Goal: Transaction & Acquisition: Purchase product/service

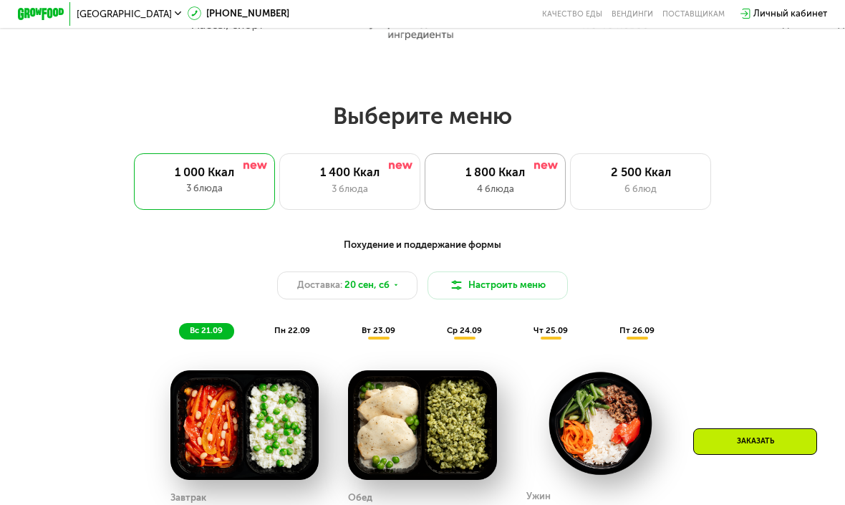
scroll to position [774, 0]
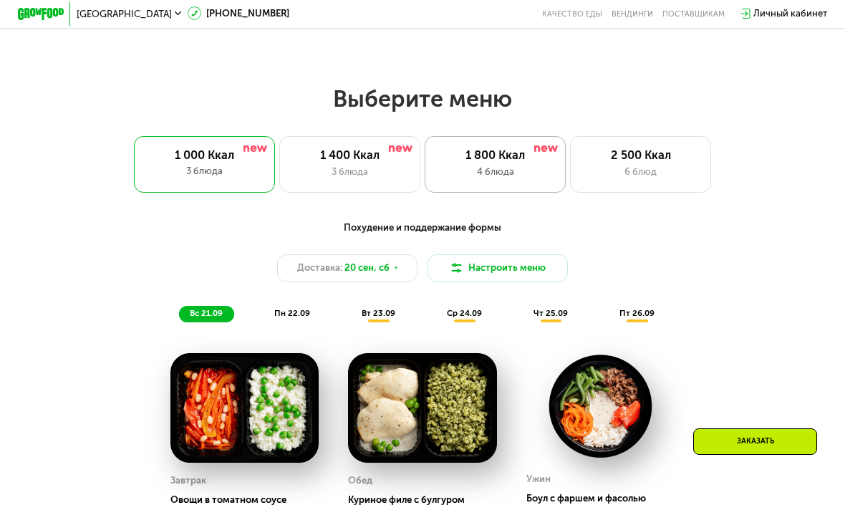
click at [507, 162] on div "1 800 Ккал 4 блюда" at bounding box center [494, 164] width 141 height 57
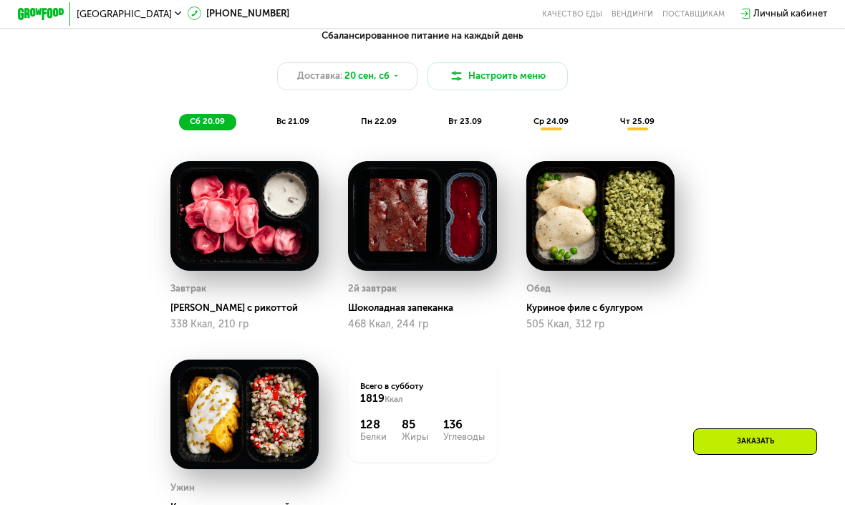
scroll to position [922, 0]
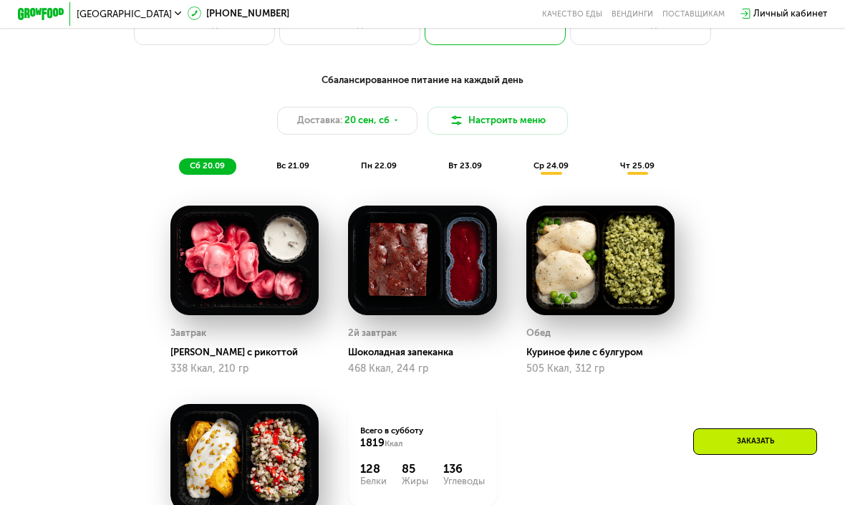
click at [300, 165] on span "вс 21.09" at bounding box center [292, 165] width 33 height 10
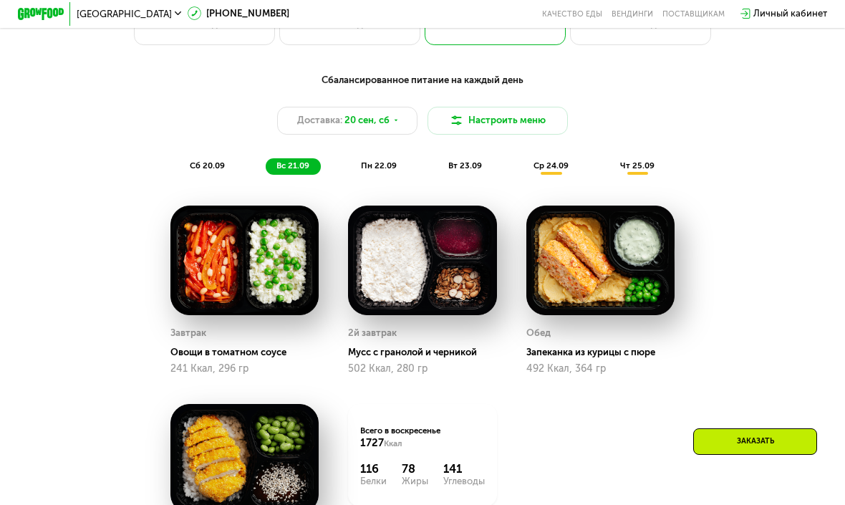
click at [377, 167] on span "пн 22.09" at bounding box center [379, 165] width 36 height 10
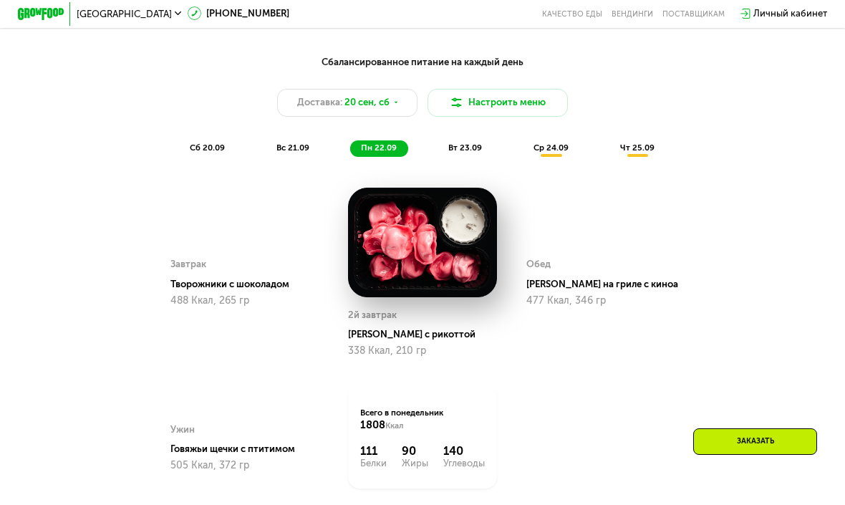
scroll to position [940, 0]
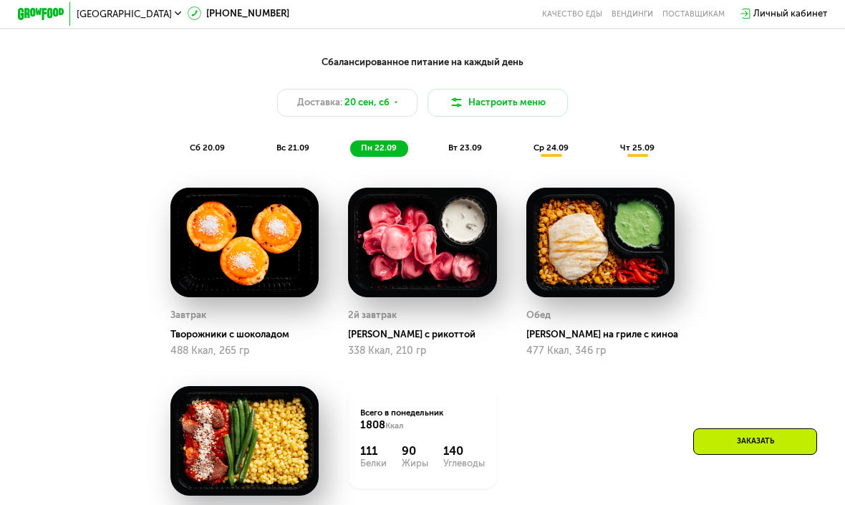
click at [439, 150] on div "вт 23.09" at bounding box center [465, 148] width 56 height 16
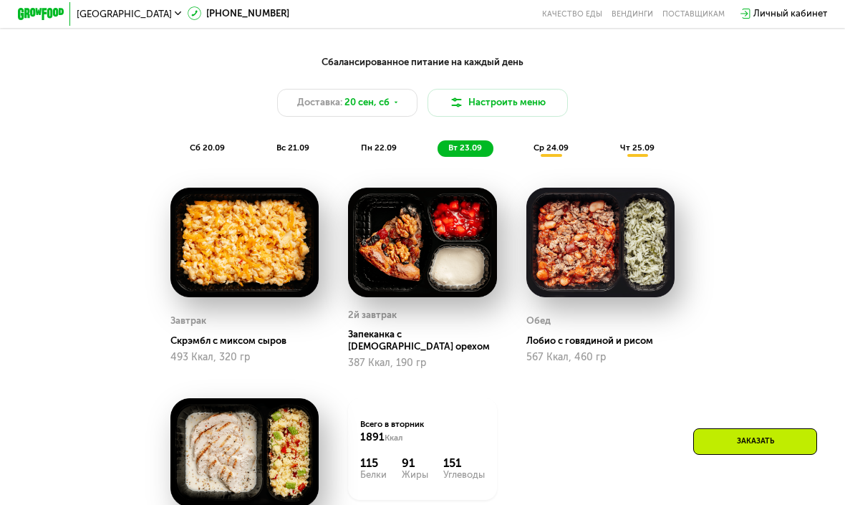
click at [569, 145] on div "ср 24.09" at bounding box center [550, 148] width 57 height 16
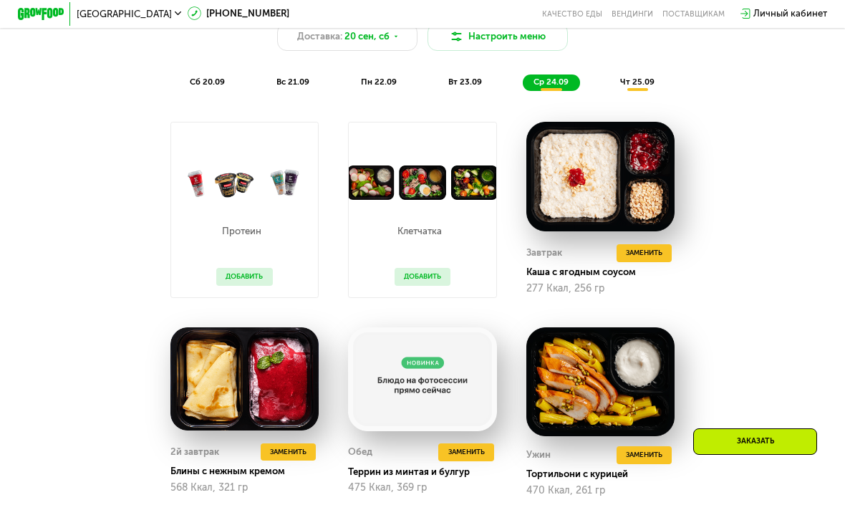
scroll to position [1006, 0]
click at [631, 87] on div "чт 25.09" at bounding box center [637, 82] width 57 height 16
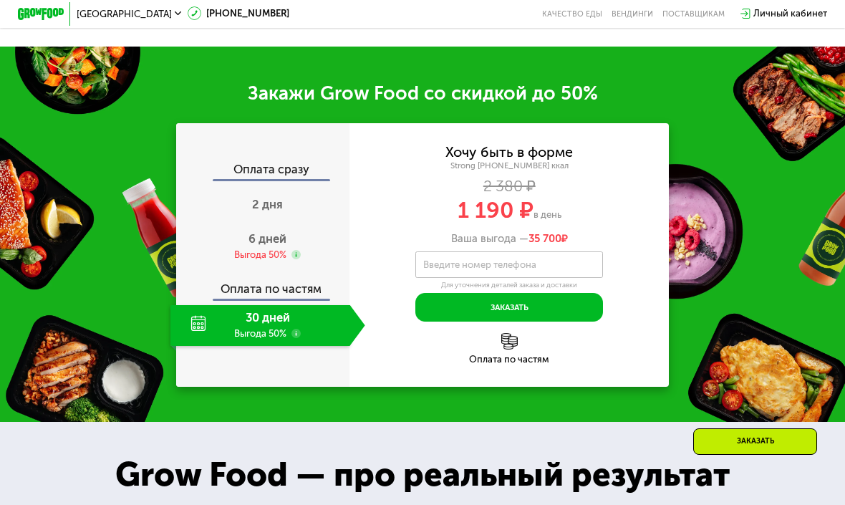
scroll to position [1685, 0]
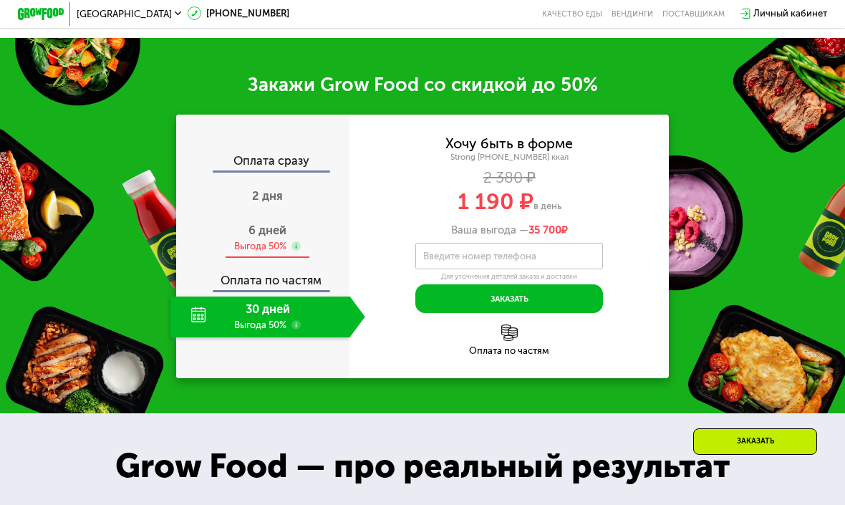
click at [268, 240] on div "Выгода 50%" at bounding box center [260, 246] width 52 height 13
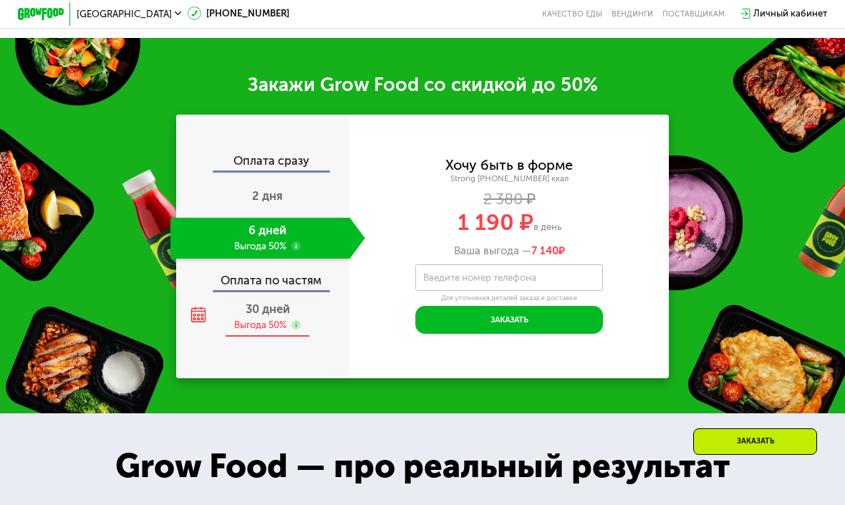
click at [278, 296] on div "30 дней Выгода 50%" at bounding box center [267, 316] width 195 height 41
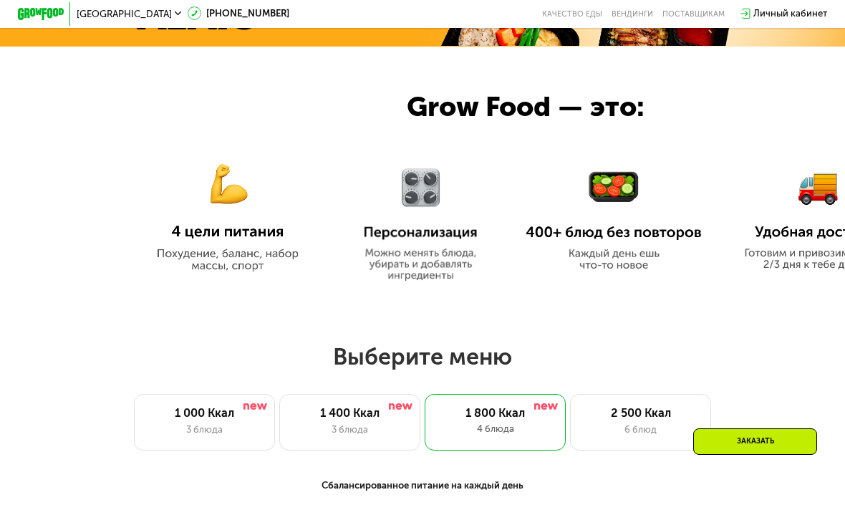
scroll to position [620, 0]
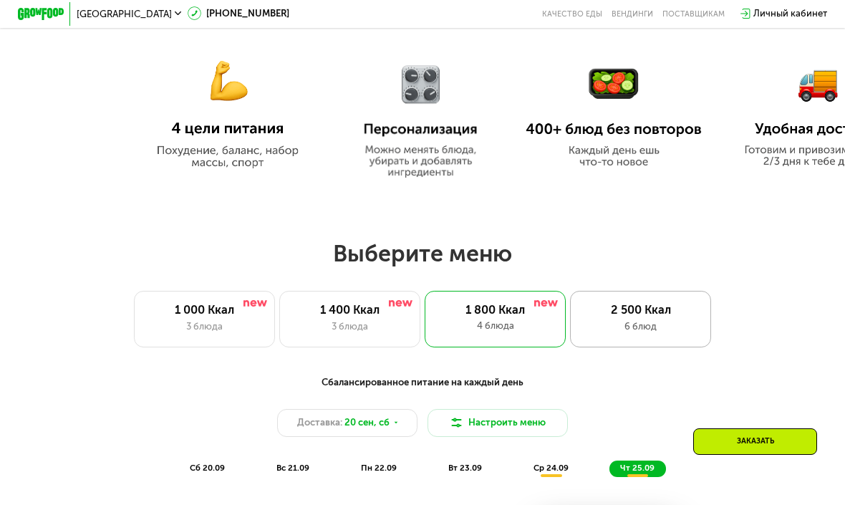
click at [630, 308] on div "2 500 Ккал" at bounding box center [641, 310] width 116 height 14
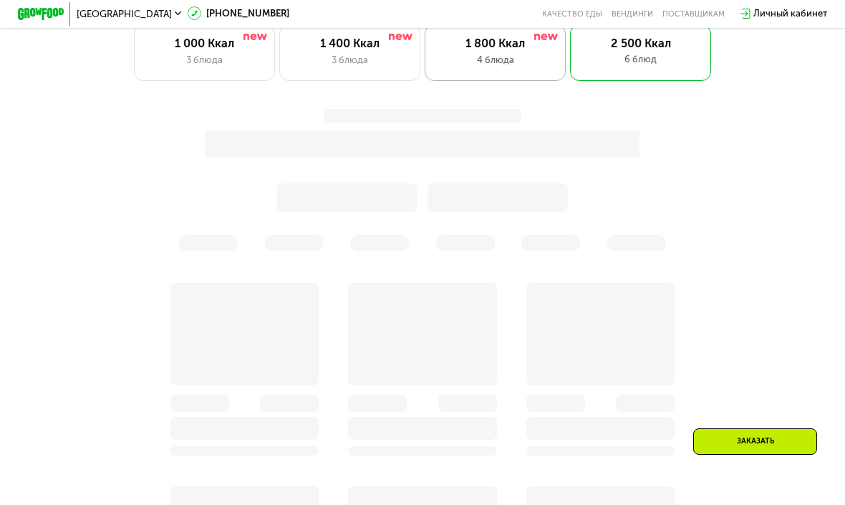
scroll to position [930, 0]
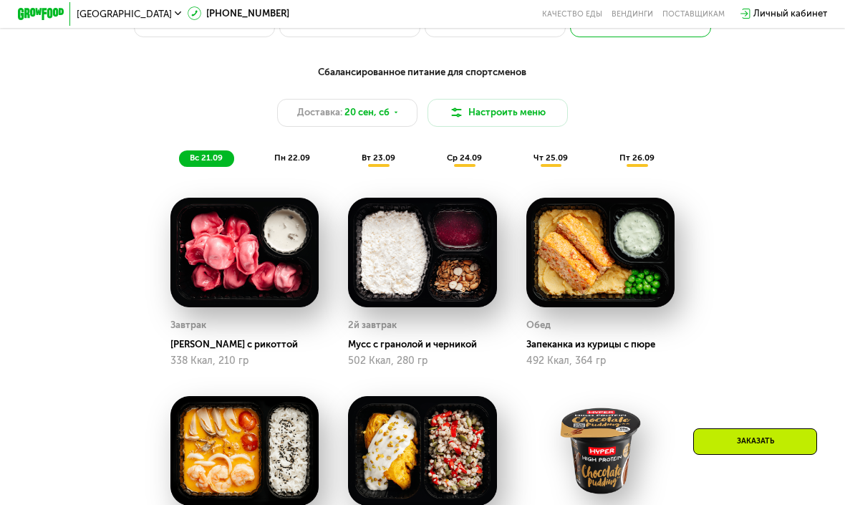
click at [432, 157] on div "вс 21.09 пн 22.09 вт 23.09 ср 24.09 чт 25.09 пт 26.09" at bounding box center [422, 158] width 487 height 16
click at [438, 153] on div "ср 24.09" at bounding box center [464, 158] width 57 height 16
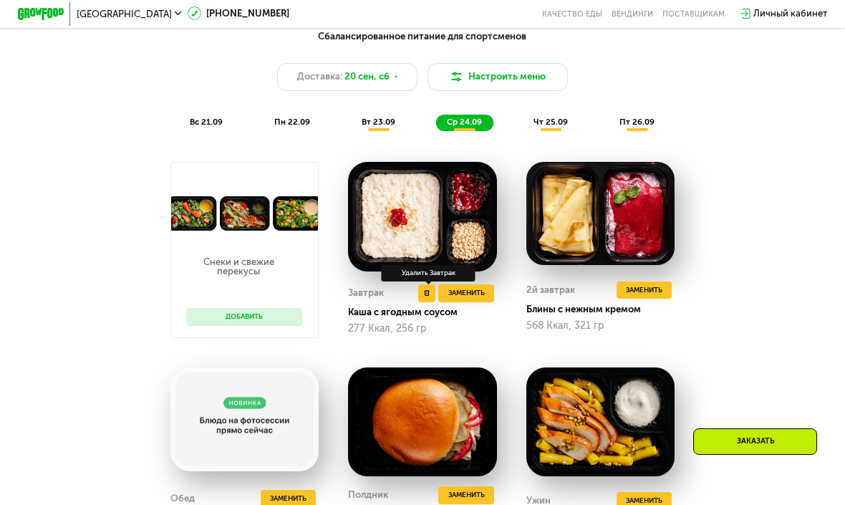
scroll to position [961, 0]
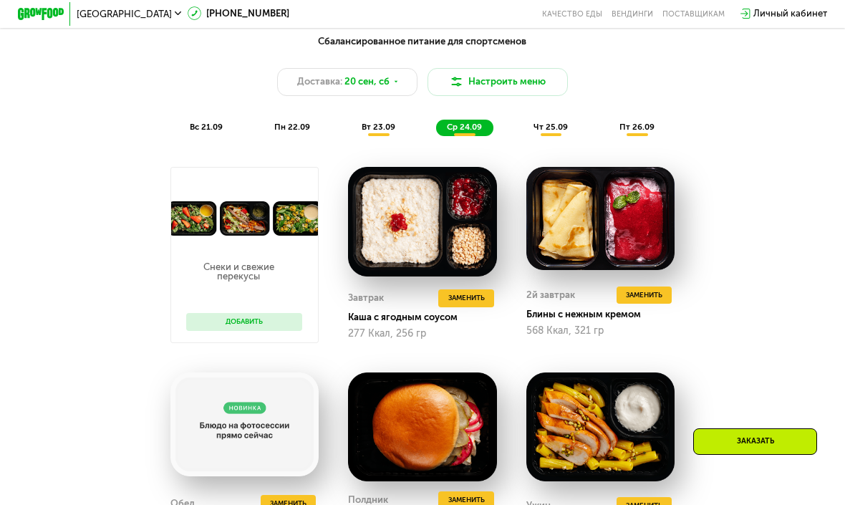
click at [558, 127] on span "чт 25.09" at bounding box center [550, 127] width 34 height 10
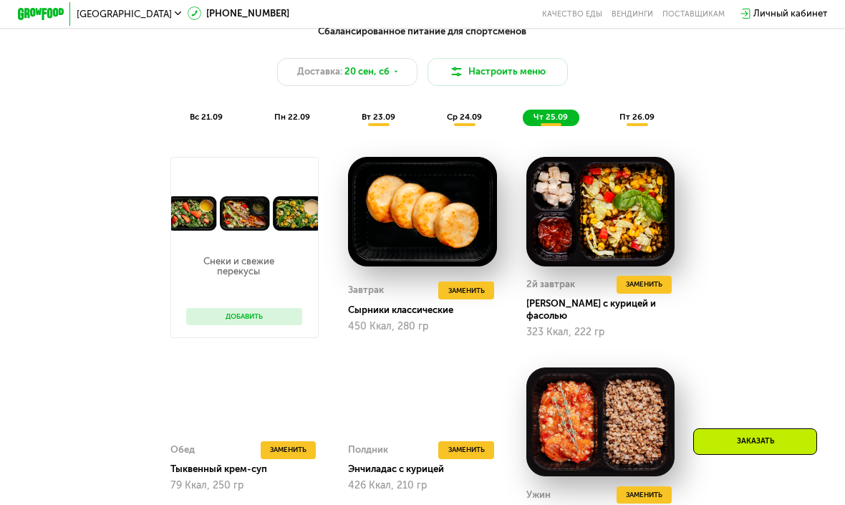
scroll to position [973, 0]
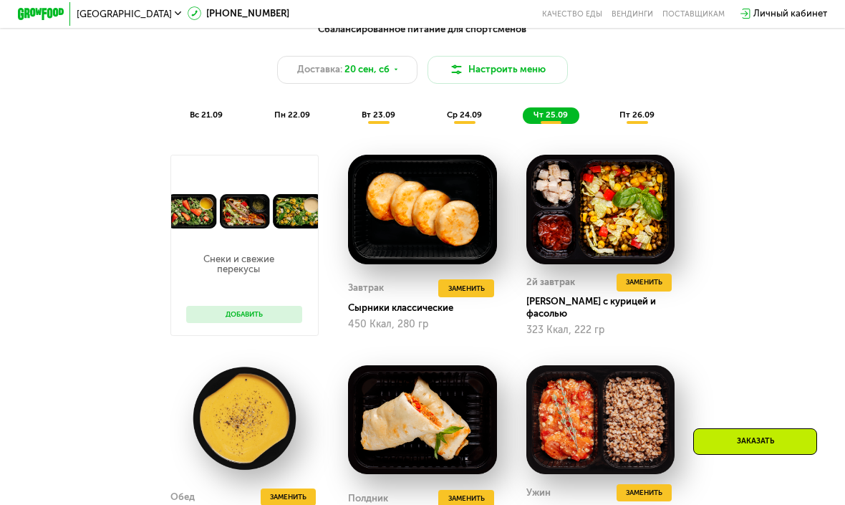
click at [630, 103] on div "Сбалансированное питание для спортсменов Доставка: [DATE] Настроить меню вс 21.…" at bounding box center [422, 73] width 694 height 102
click at [630, 107] on div "пт 26.09" at bounding box center [636, 115] width 57 height 16
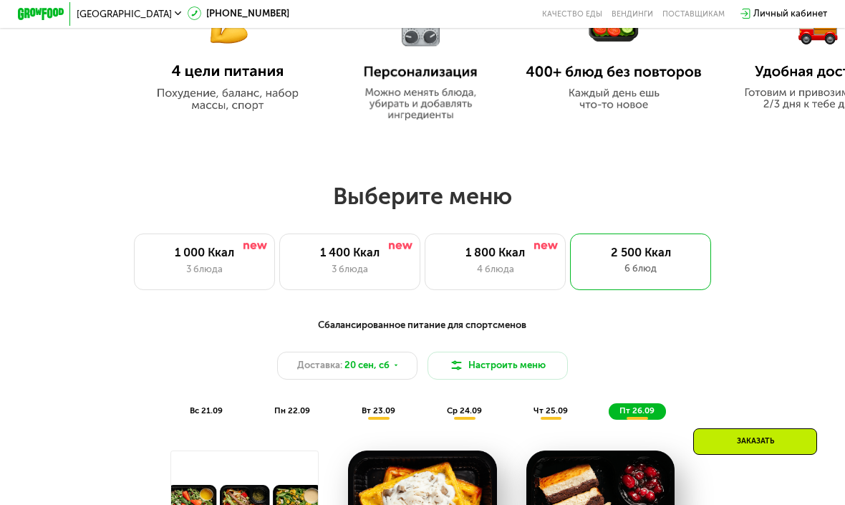
scroll to position [721, 0]
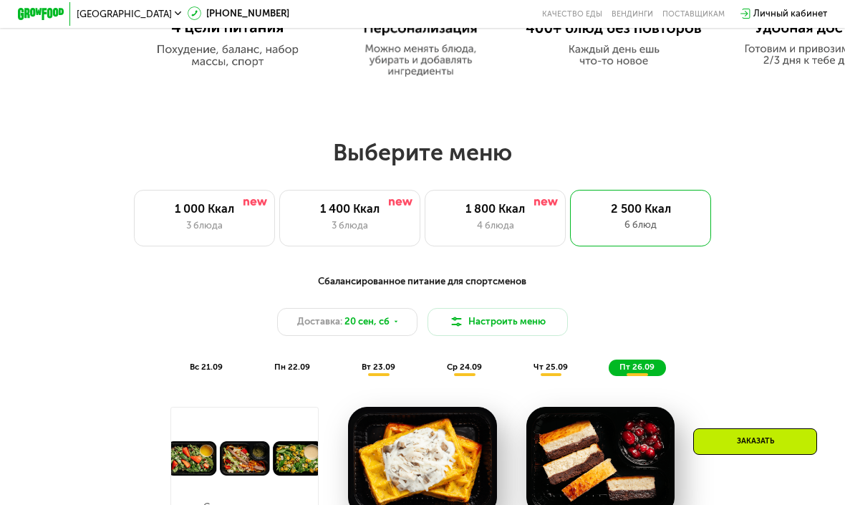
click at [364, 371] on span "вт 23.09" at bounding box center [378, 366] width 34 height 10
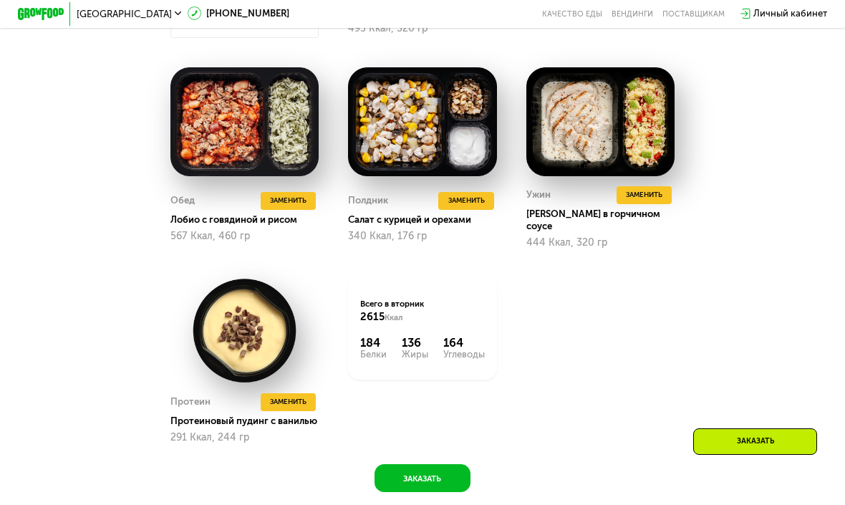
scroll to position [814, 0]
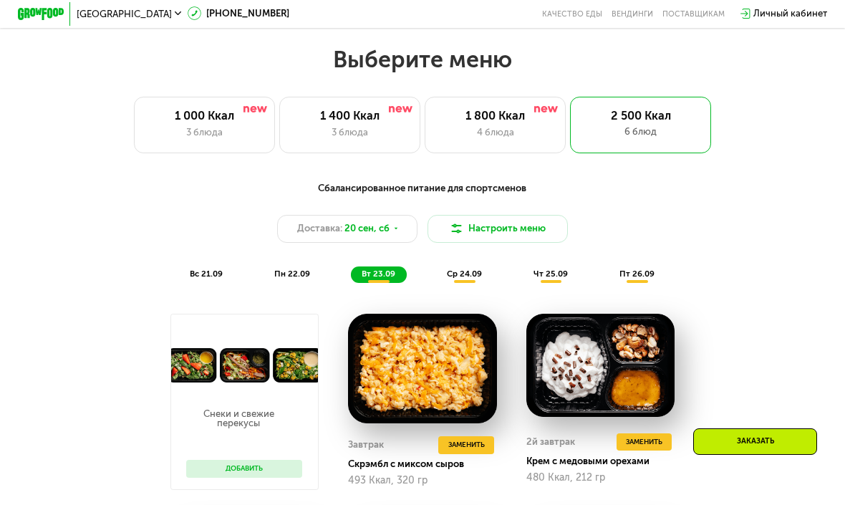
click at [298, 272] on span "пн 22.09" at bounding box center [292, 273] width 36 height 10
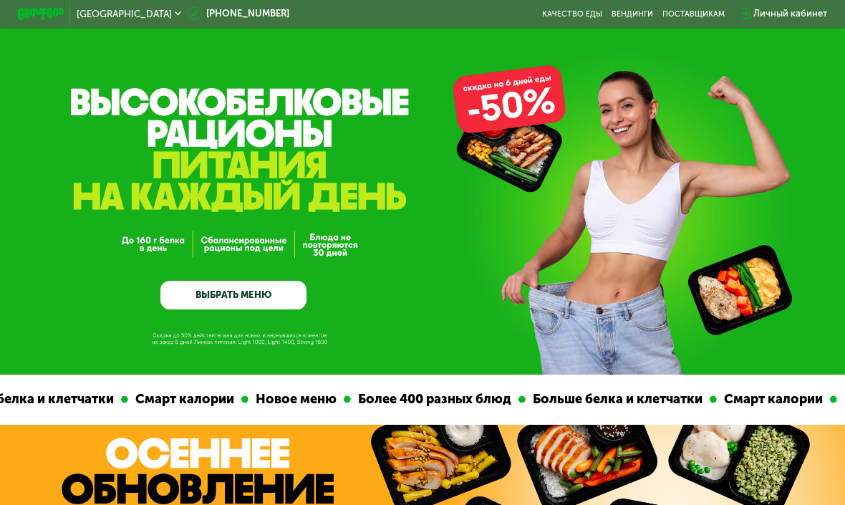
scroll to position [7, 0]
click at [578, 18] on link "Качество еды" at bounding box center [572, 13] width 60 height 9
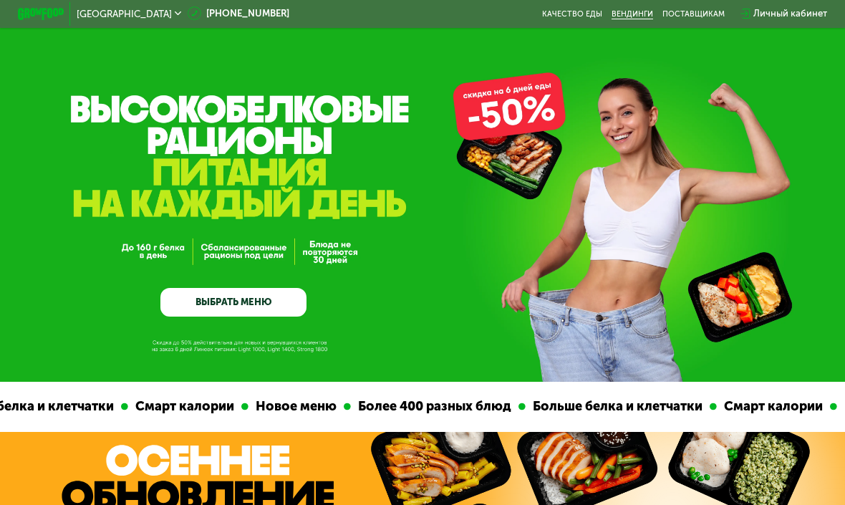
click at [635, 9] on link "Вендинги" at bounding box center [632, 13] width 42 height 9
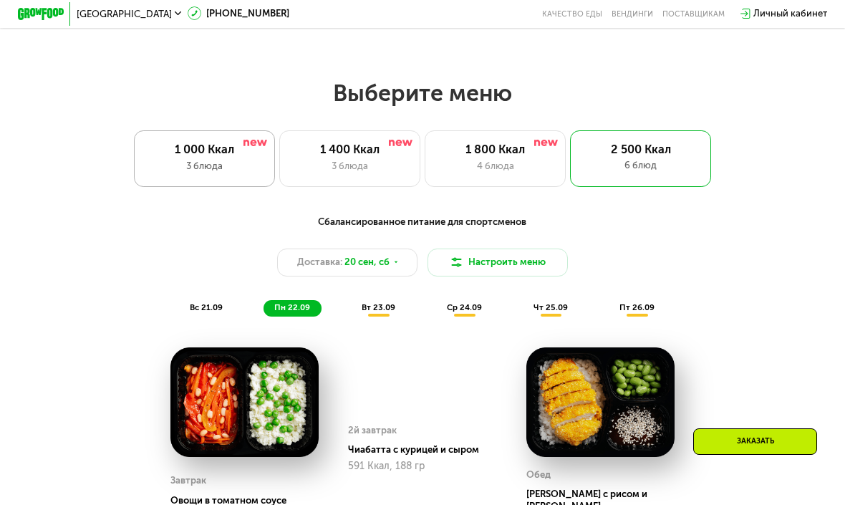
scroll to position [722, 0]
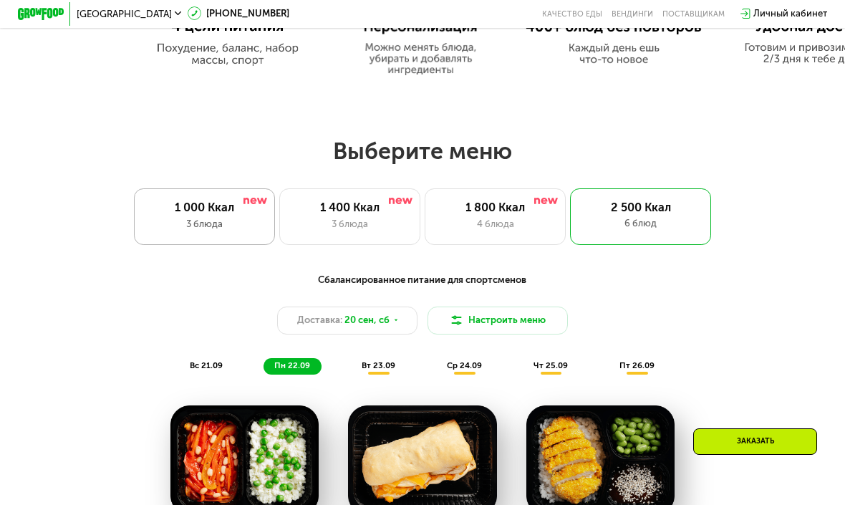
click at [220, 215] on div "1 000 Ккал 3 блюда" at bounding box center [204, 216] width 141 height 57
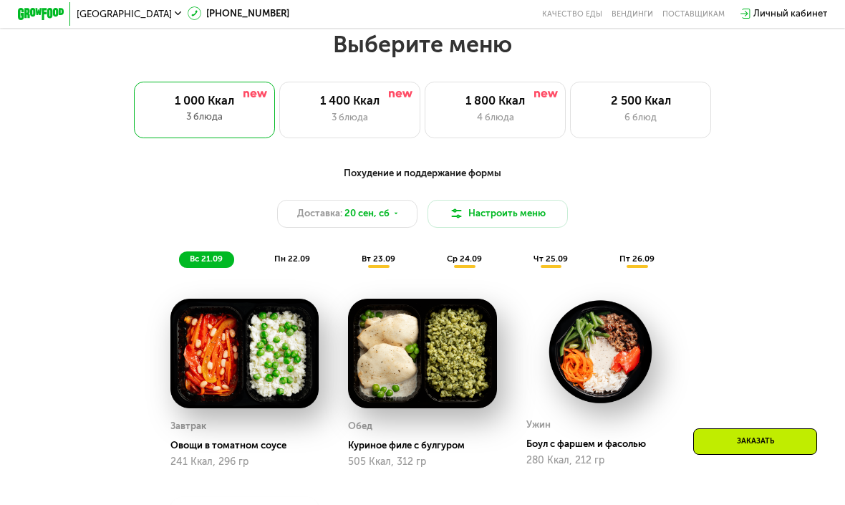
scroll to position [828, 0]
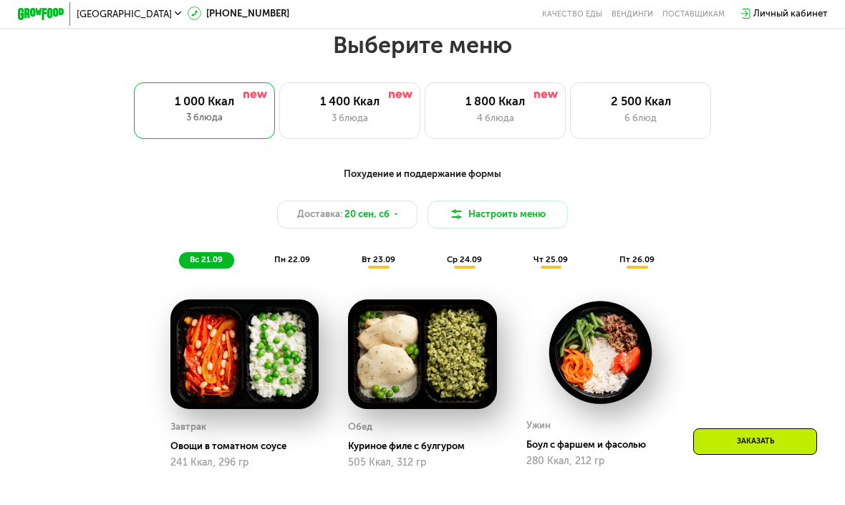
click at [296, 252] on div "пн 22.09" at bounding box center [292, 260] width 58 height 16
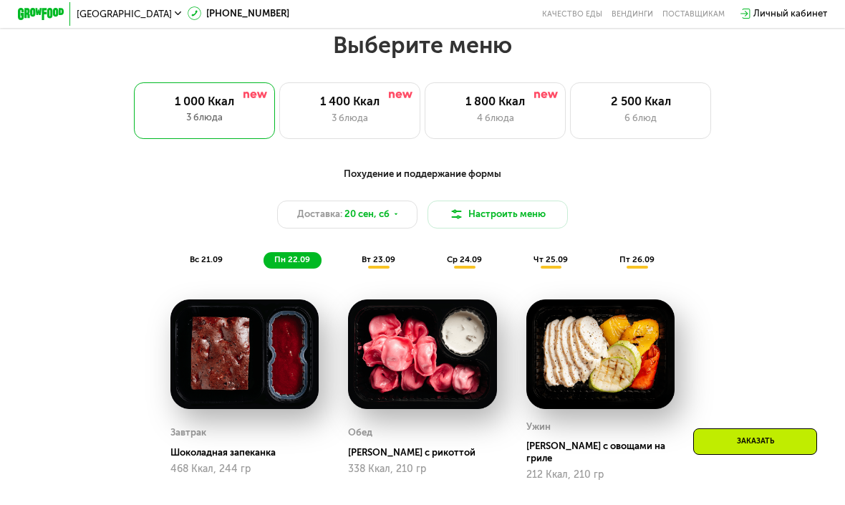
click at [353, 254] on div "вт 23.09" at bounding box center [379, 260] width 56 height 16
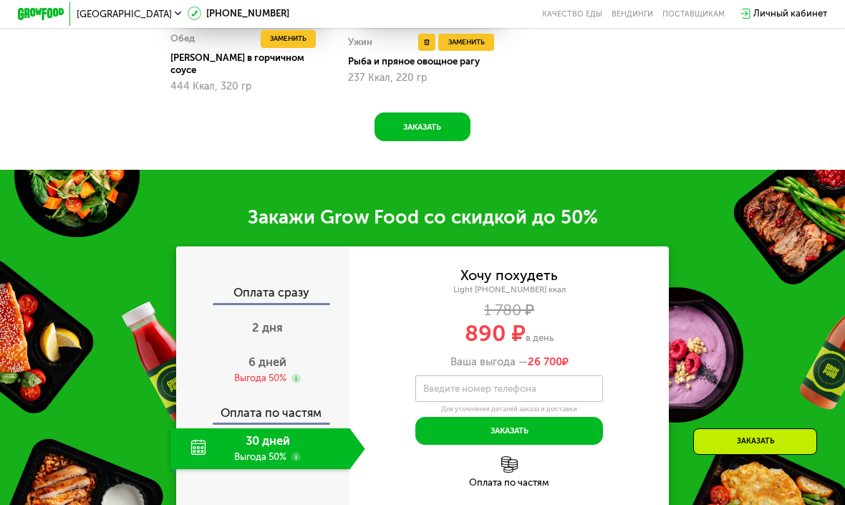
scroll to position [1464, 0]
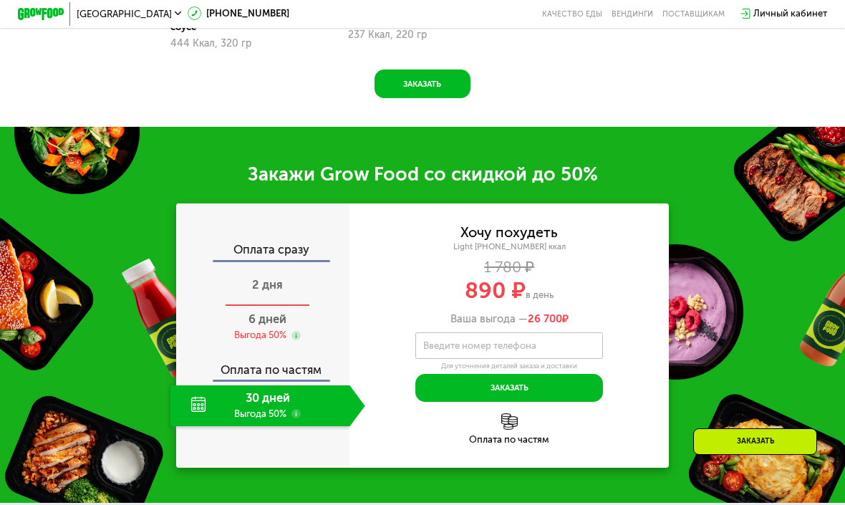
click at [268, 281] on div "2 дня" at bounding box center [267, 286] width 195 height 41
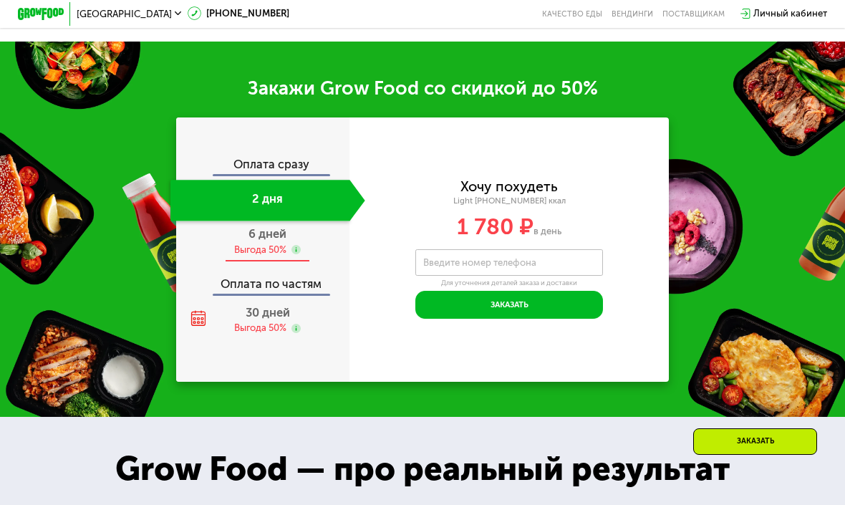
click at [253, 233] on span "6 дней" at bounding box center [267, 234] width 38 height 14
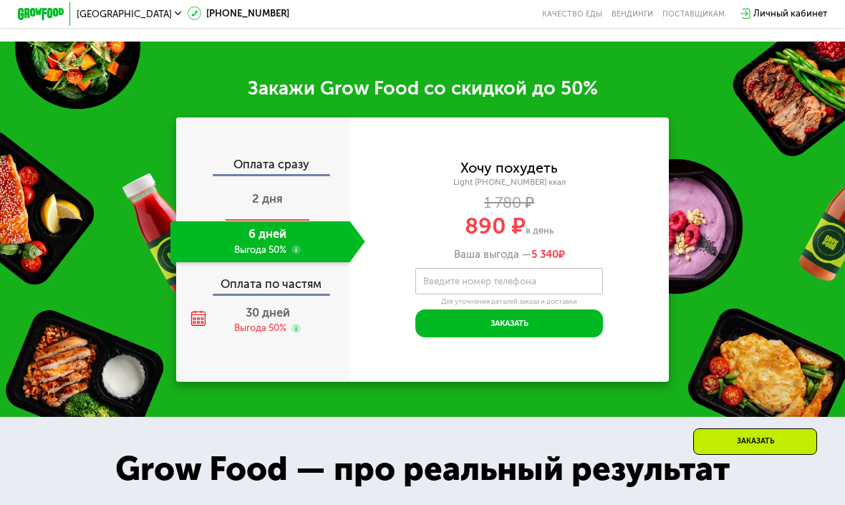
click at [266, 214] on div "2 дня" at bounding box center [267, 200] width 195 height 41
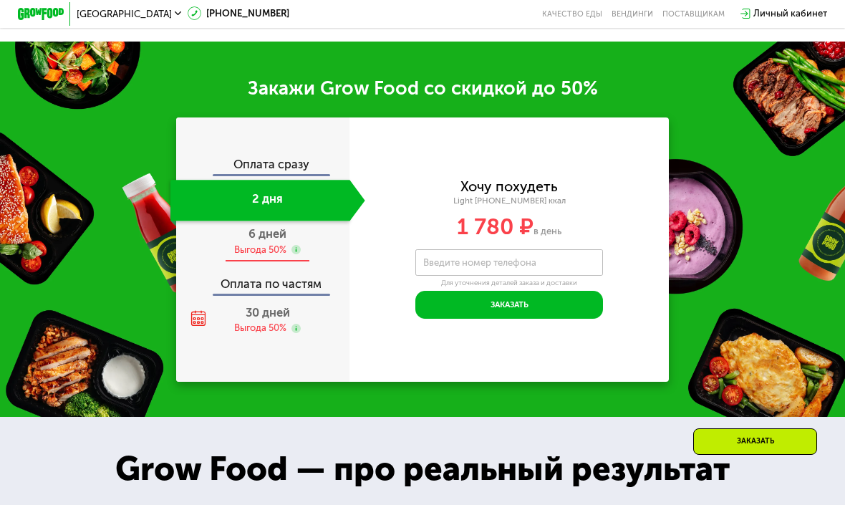
click at [262, 243] on div "Выгода 50%" at bounding box center [260, 249] width 52 height 13
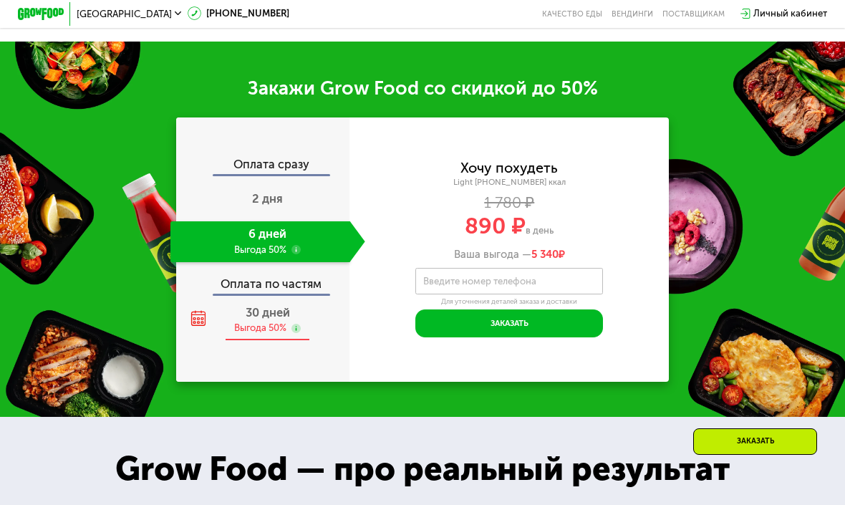
click at [263, 330] on div "Выгода 50%" at bounding box center [260, 327] width 52 height 13
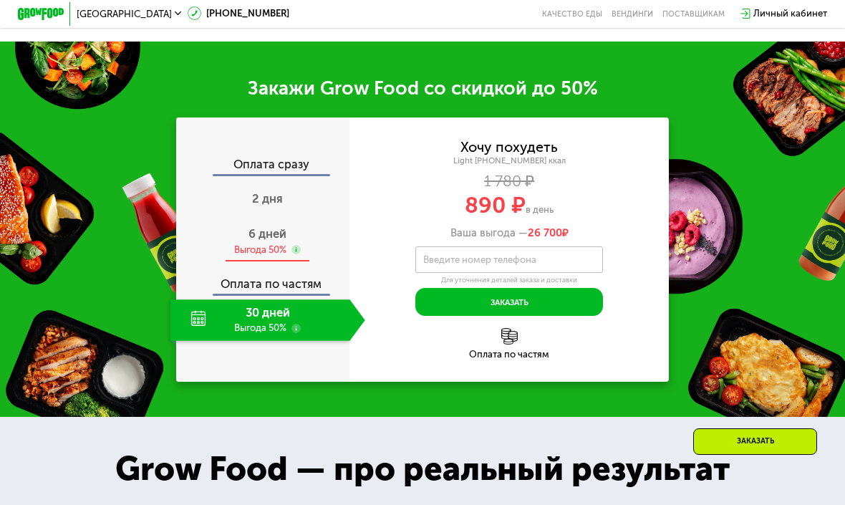
click at [253, 255] on div "6 дней Выгода 50%" at bounding box center [267, 241] width 195 height 41
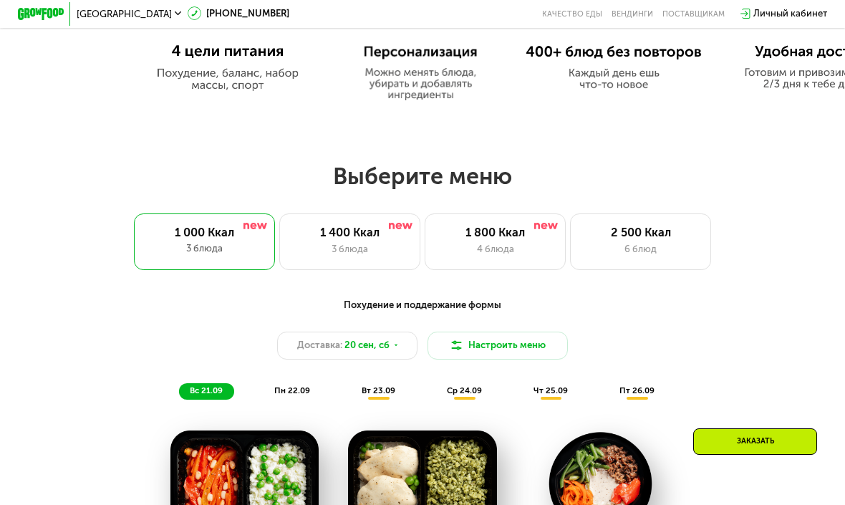
scroll to position [704, 0]
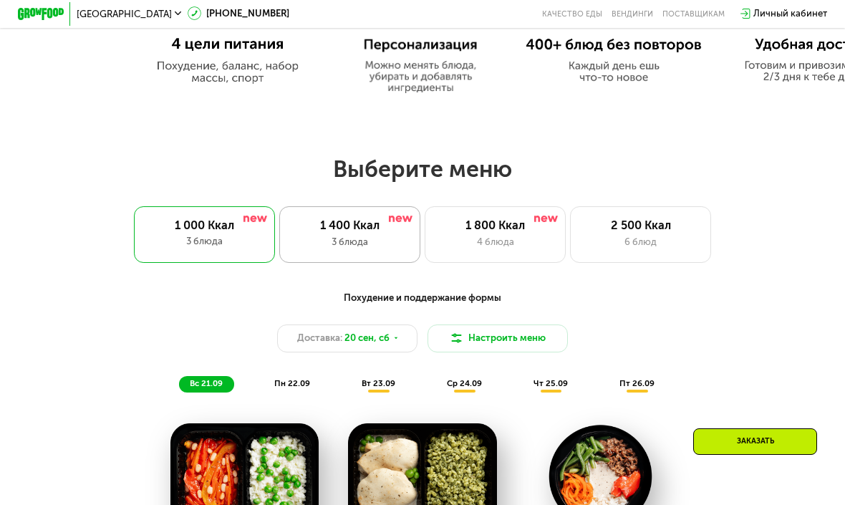
click at [407, 232] on div "1 400 Ккал 3 блюда" at bounding box center [349, 234] width 141 height 57
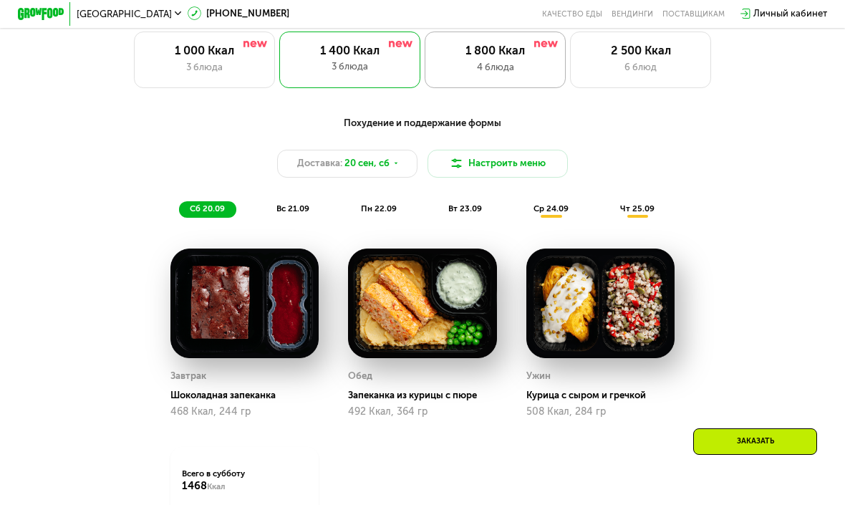
scroll to position [880, 0]
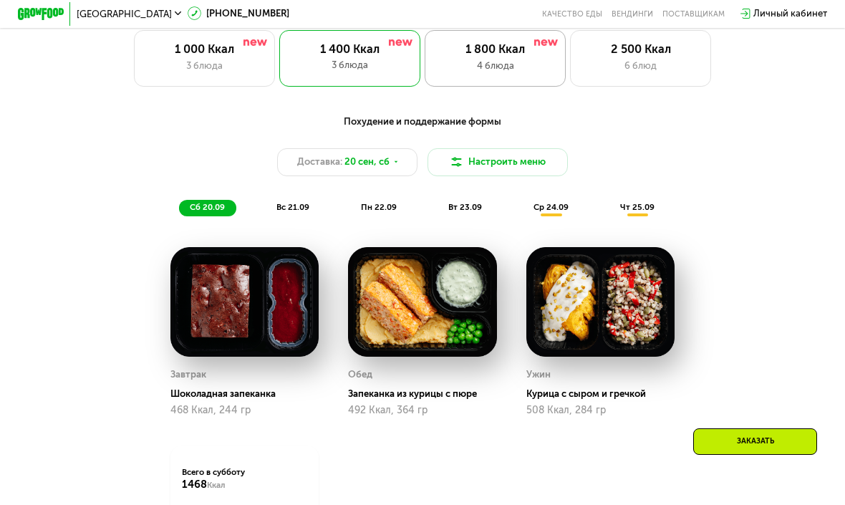
click at [490, 51] on div "1 800 Ккал" at bounding box center [495, 49] width 116 height 14
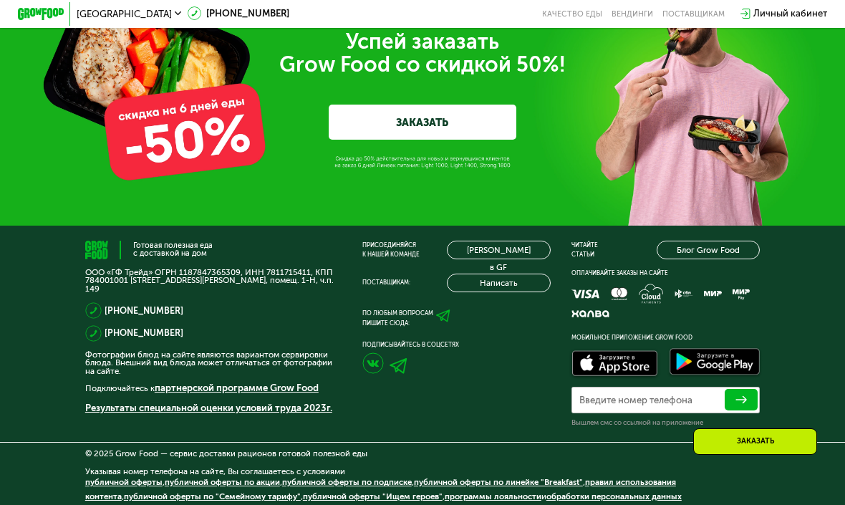
scroll to position [3942, 0]
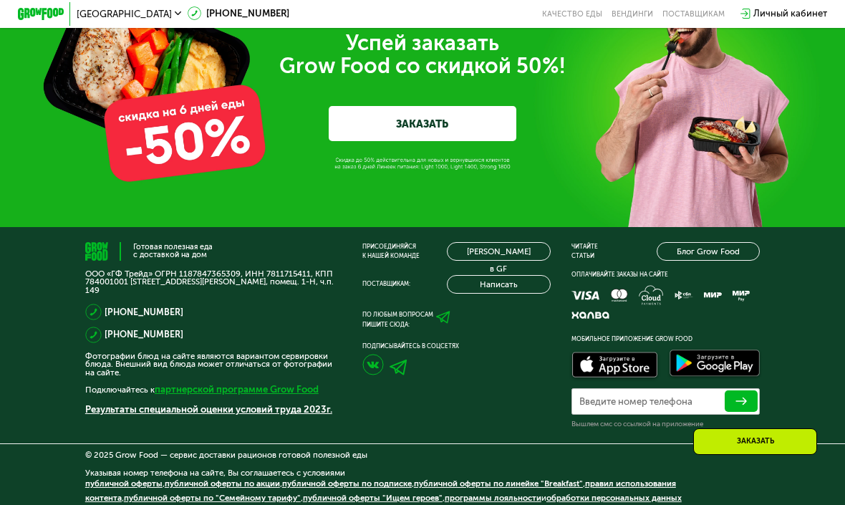
click at [303, 384] on link "партнерской программе Grow Food" at bounding box center [237, 389] width 164 height 11
click at [491, 250] on link "[PERSON_NAME] в GF" at bounding box center [499, 251] width 104 height 19
